Goal: Use online tool/utility: Utilize a website feature to perform a specific function

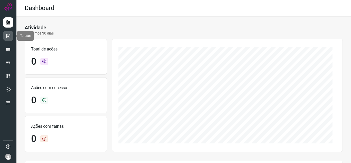
click at [8, 37] on icon at bounding box center [8, 35] width 5 height 5
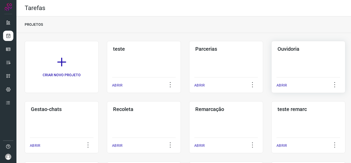
click at [289, 84] on div "ABRIR" at bounding box center [308, 83] width 64 height 13
click at [282, 85] on p "ABRIR" at bounding box center [281, 84] width 11 height 5
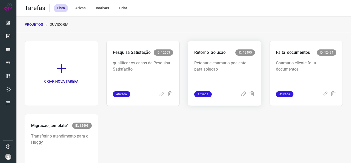
click at [244, 94] on div at bounding box center [247, 94] width 14 height 6
click at [240, 93] on icon at bounding box center [243, 94] width 6 height 6
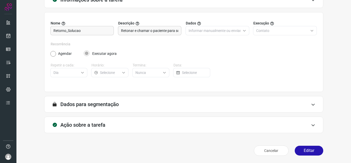
scroll to position [38, 0]
click at [307, 151] on button "Editar" at bounding box center [309, 150] width 29 height 10
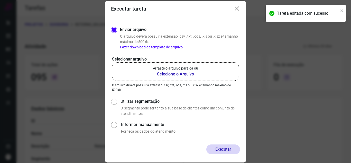
click at [198, 68] on label "Arraste o arquivo para cá ou Selecione o Arquivo" at bounding box center [175, 71] width 127 height 18
click at [0, 0] on input "Arraste o arquivo para cá ou Selecione o Arquivo" at bounding box center [0, 0] width 0 height 0
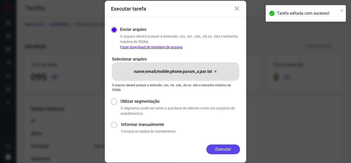
click at [222, 152] on button "Executar" at bounding box center [223, 149] width 34 height 10
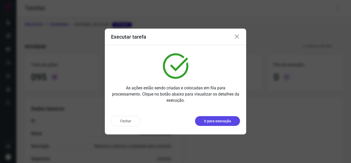
click at [229, 117] on button "Ir para execução" at bounding box center [217, 121] width 45 height 10
